Goal: Book appointment/travel/reservation

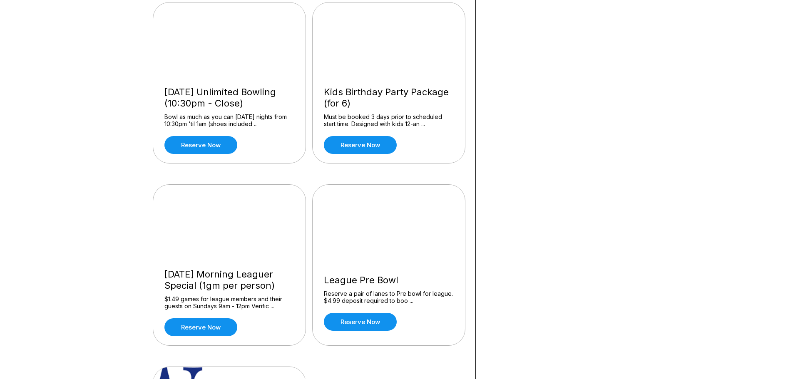
scroll to position [666, 0]
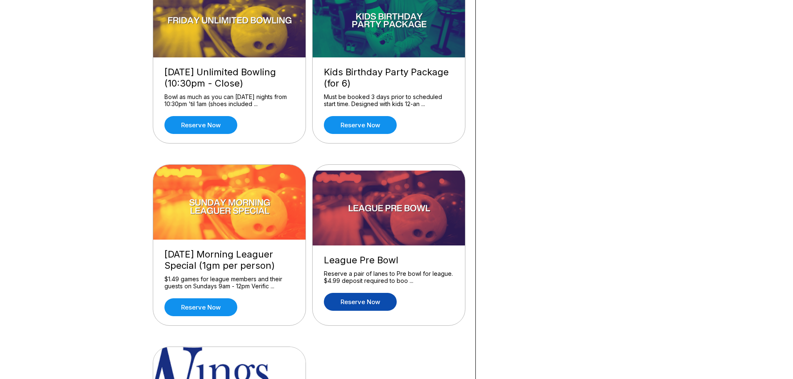
click at [357, 299] on link "Reserve now" at bounding box center [360, 302] width 73 height 18
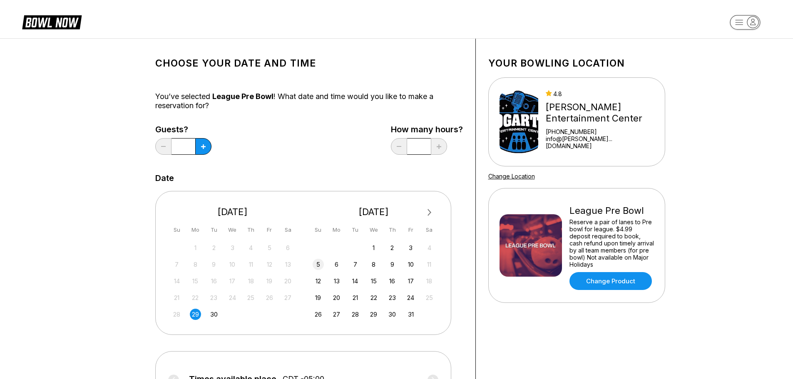
click at [316, 261] on div "5" at bounding box center [318, 264] width 11 height 11
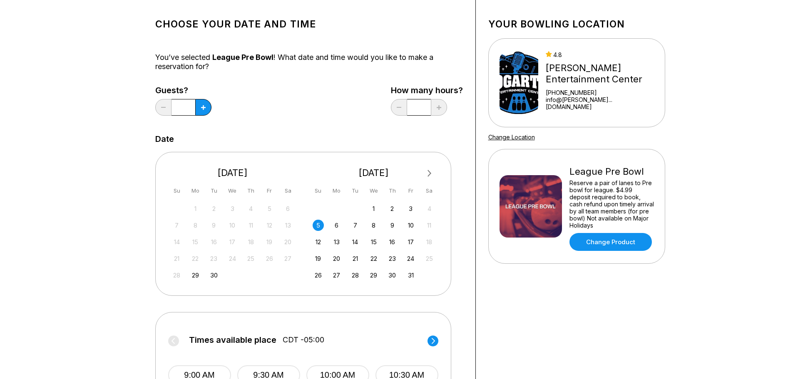
scroll to position [125, 0]
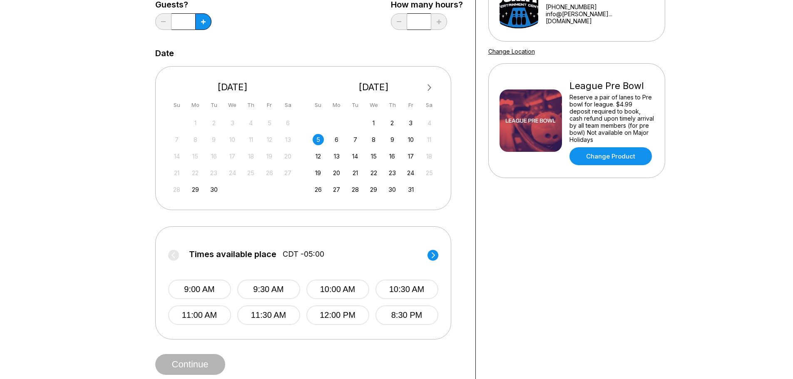
click at [434, 258] on circle at bounding box center [432, 255] width 11 height 11
click at [174, 256] on circle at bounding box center [173, 255] width 11 height 11
click at [337, 138] on div "6" at bounding box center [336, 139] width 11 height 11
click at [434, 254] on circle at bounding box center [432, 255] width 11 height 11
click at [352, 140] on div "7" at bounding box center [355, 139] width 11 height 11
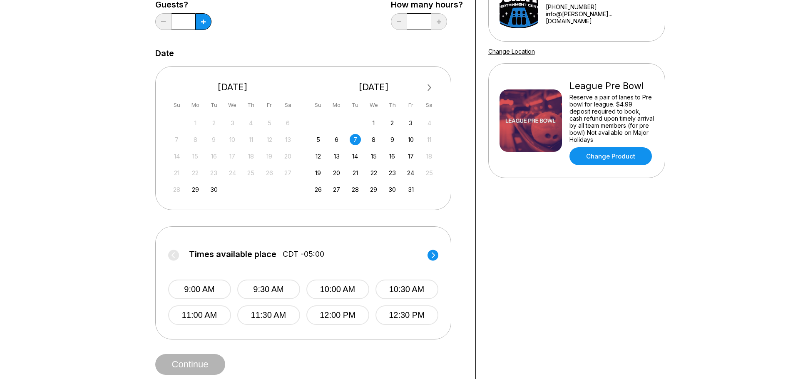
click at [431, 256] on circle at bounding box center [432, 255] width 11 height 11
click at [373, 140] on div "8" at bounding box center [373, 139] width 11 height 11
click at [433, 257] on icon at bounding box center [432, 255] width 3 height 6
click at [395, 138] on div "9" at bounding box center [392, 139] width 11 height 11
click at [432, 254] on circle at bounding box center [432, 255] width 11 height 11
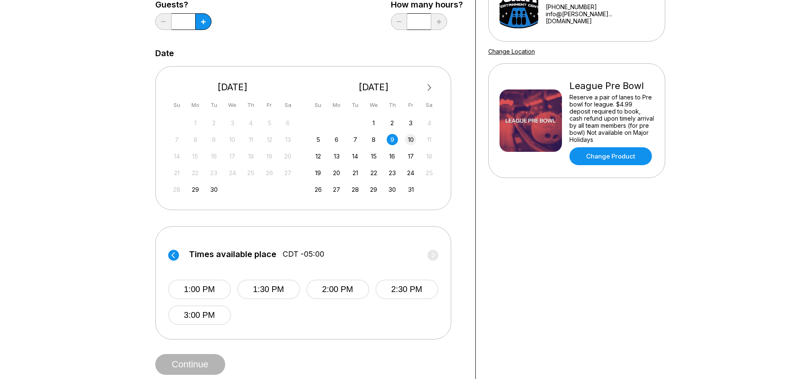
click at [412, 144] on div "10" at bounding box center [410, 139] width 11 height 11
click at [430, 256] on circle at bounding box center [432, 255] width 11 height 11
click at [318, 157] on div "12" at bounding box center [318, 156] width 11 height 11
click at [431, 256] on circle at bounding box center [432, 255] width 11 height 11
click at [177, 253] on circle at bounding box center [173, 255] width 11 height 11
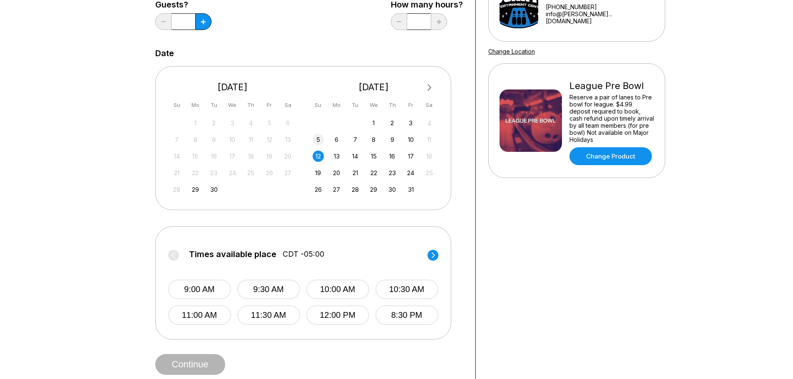
click at [316, 136] on div "5" at bounding box center [318, 139] width 11 height 11
